Goal: Task Accomplishment & Management: Use online tool/utility

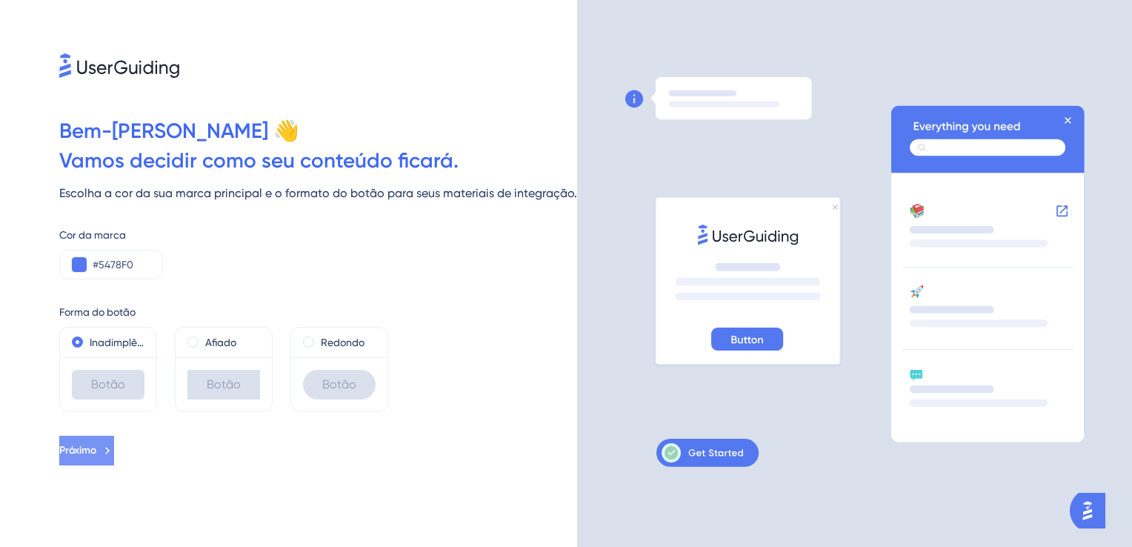
click at [114, 448] on icon at bounding box center [107, 450] width 13 height 13
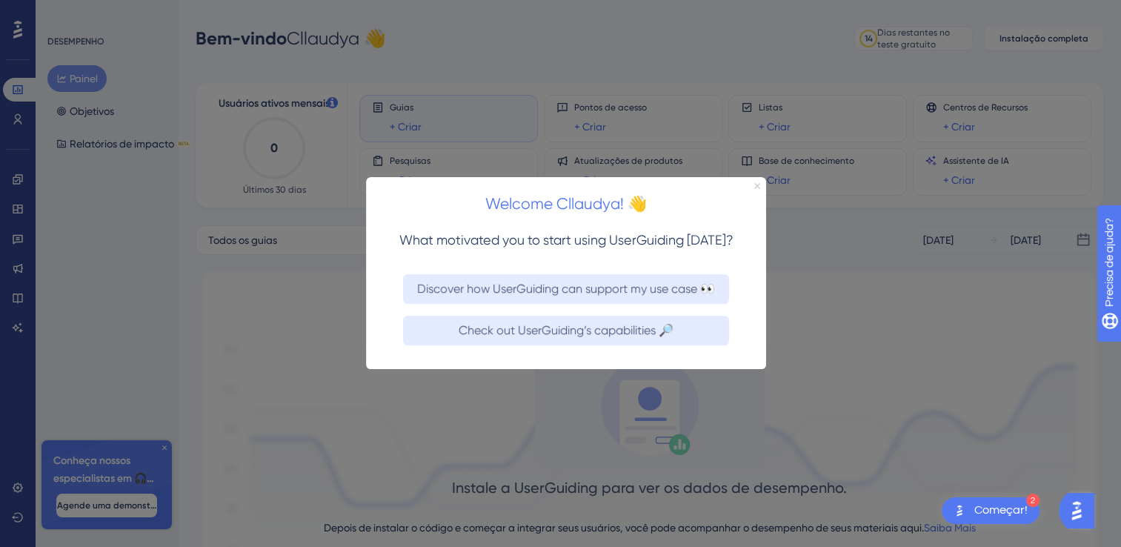
click at [759, 188] on icon "Close Preview" at bounding box center [757, 186] width 6 height 6
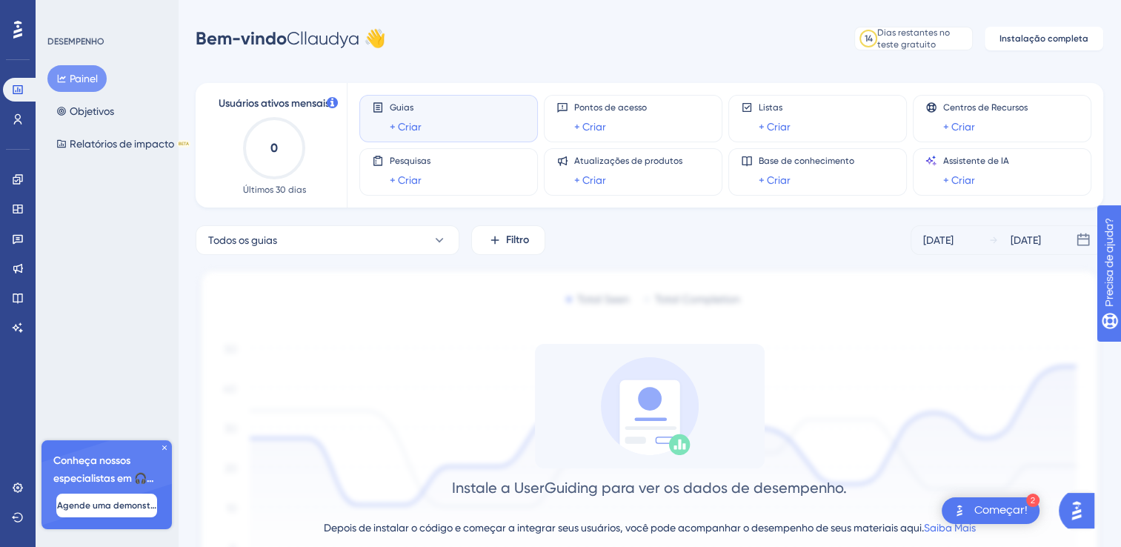
click at [990, 514] on div "Começar!" at bounding box center [1000, 510] width 53 height 16
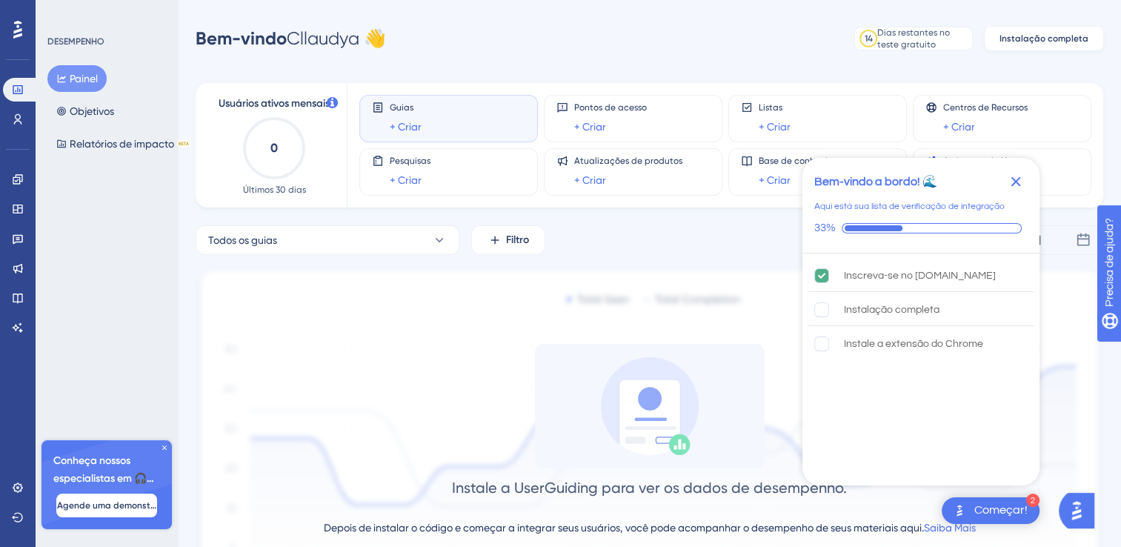
click at [1022, 37] on span "Instalação completa" at bounding box center [1043, 39] width 89 height 12
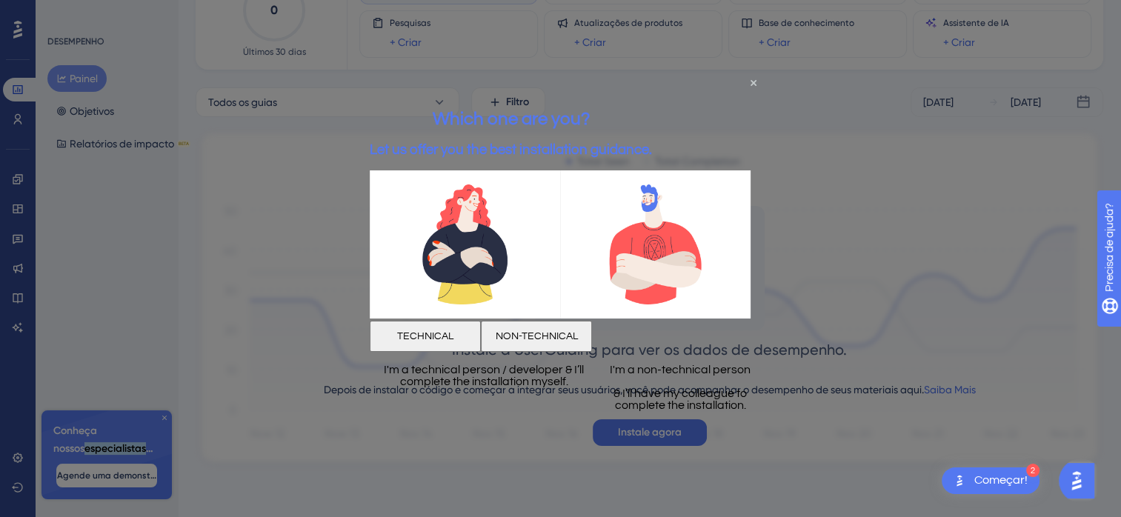
scroll to position [18, 0]
click at [751, 83] on icon "Close Preview" at bounding box center [753, 82] width 6 height 6
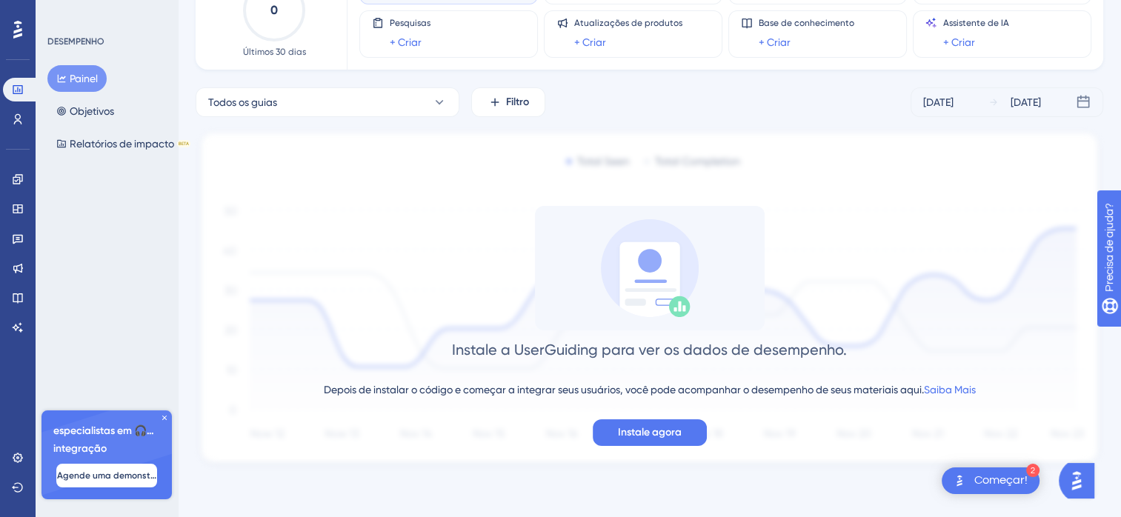
click at [838, 122] on div "Todos os guias Filtro [DATE] [DATE] Instale a UserGuiding para ver os dados de …" at bounding box center [649, 278] width 907 height 382
click at [670, 438] on span "Instale agora" at bounding box center [650, 433] width 64 height 18
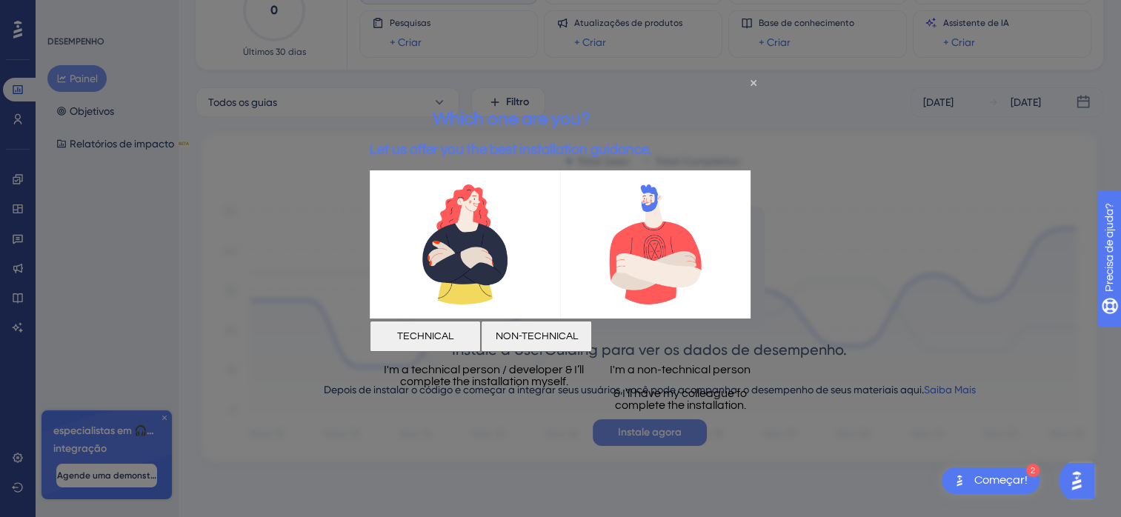
scroll to position [0, 0]
click at [477, 336] on button "TECHNICAL" at bounding box center [425, 335] width 111 height 31
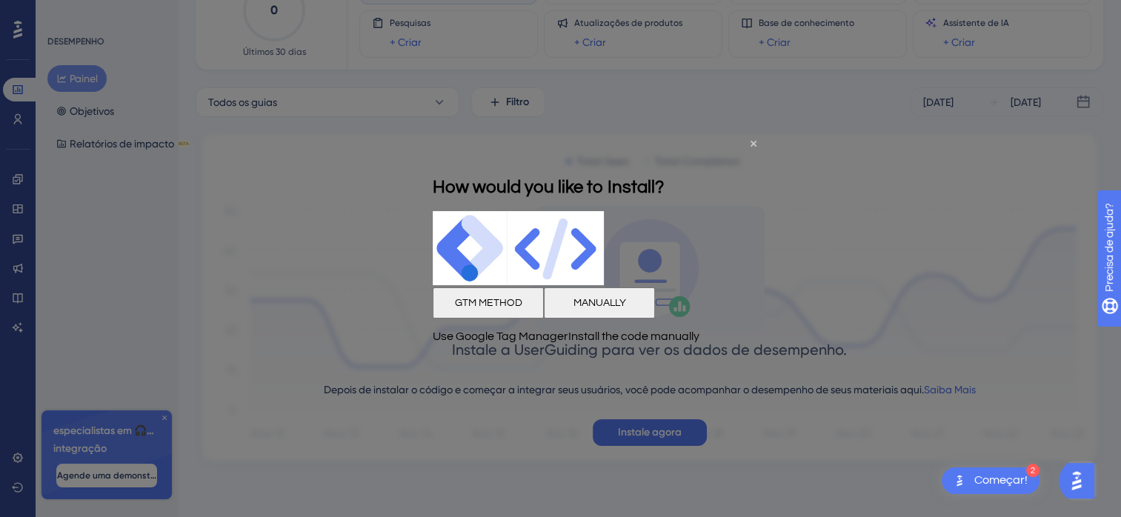
click at [498, 317] on button "GTM METHOD" at bounding box center [488, 302] width 111 height 31
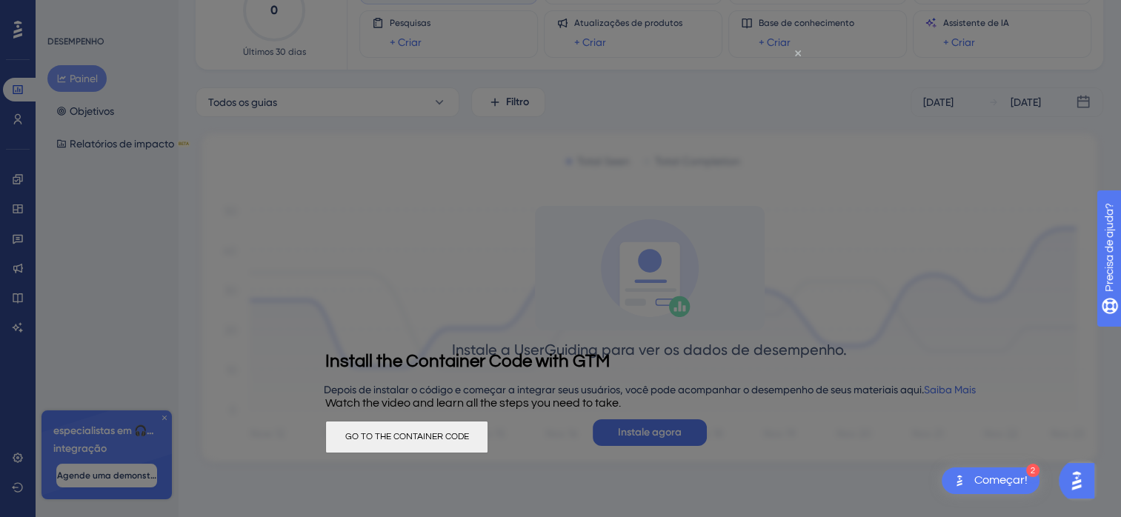
click at [799, 51] on icon "Close Preview" at bounding box center [798, 53] width 6 height 6
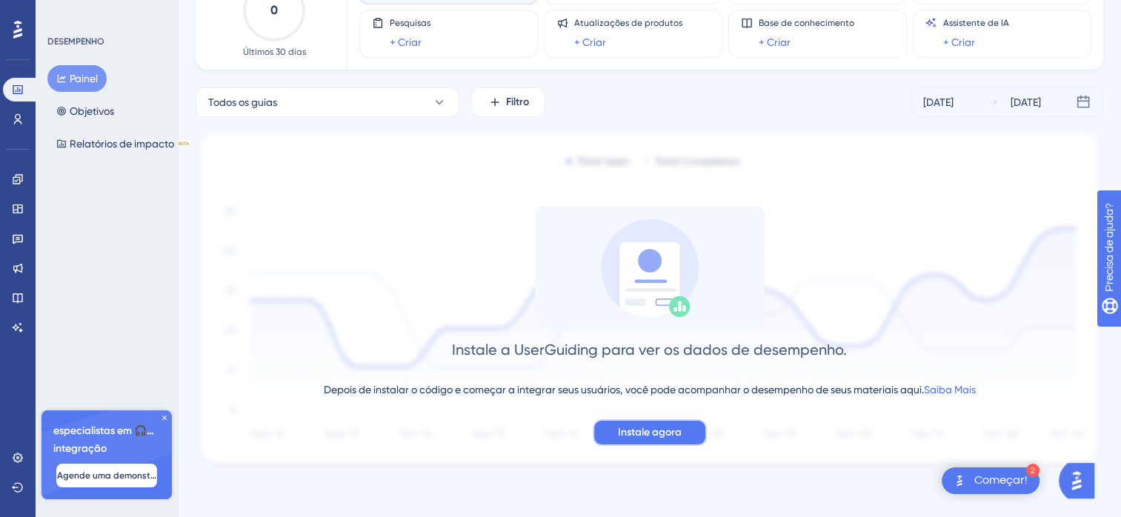
click at [681, 421] on button "Instale agora" at bounding box center [650, 432] width 114 height 27
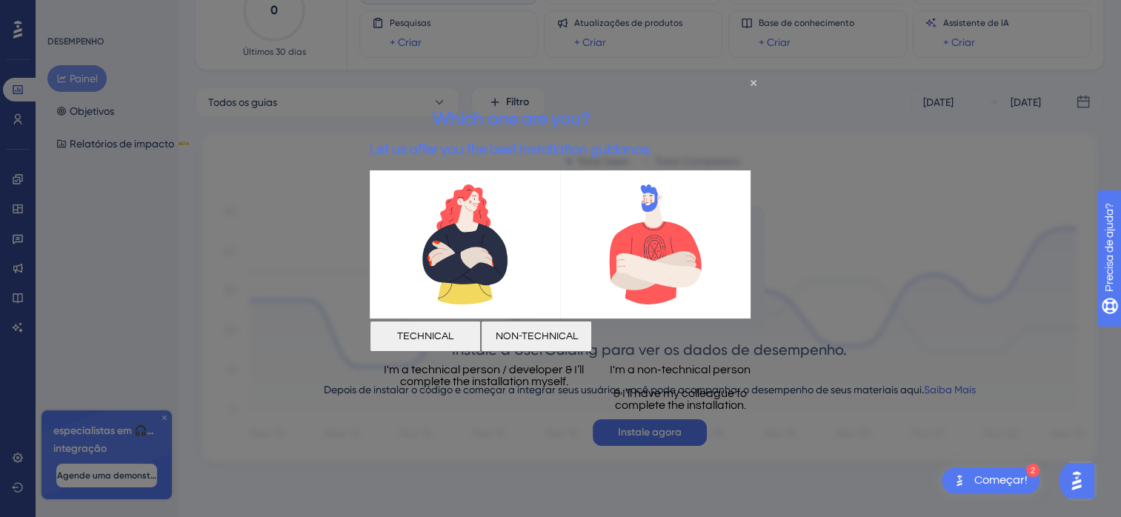
click at [592, 336] on button "NON-TECHNICAL" at bounding box center [536, 335] width 111 height 31
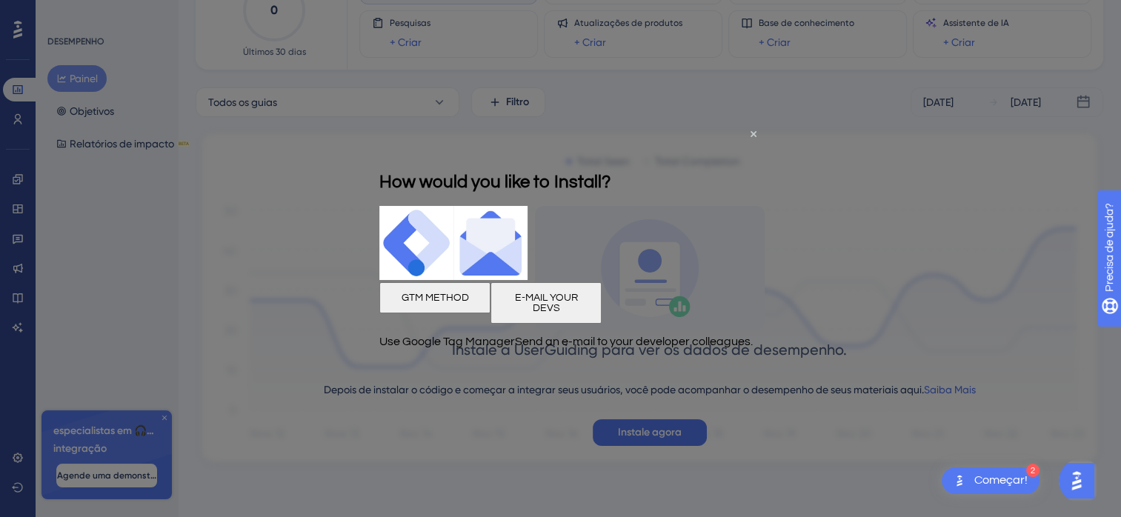
click at [602, 299] on button "E-MAIL YOUR DEVS" at bounding box center [545, 302] width 111 height 41
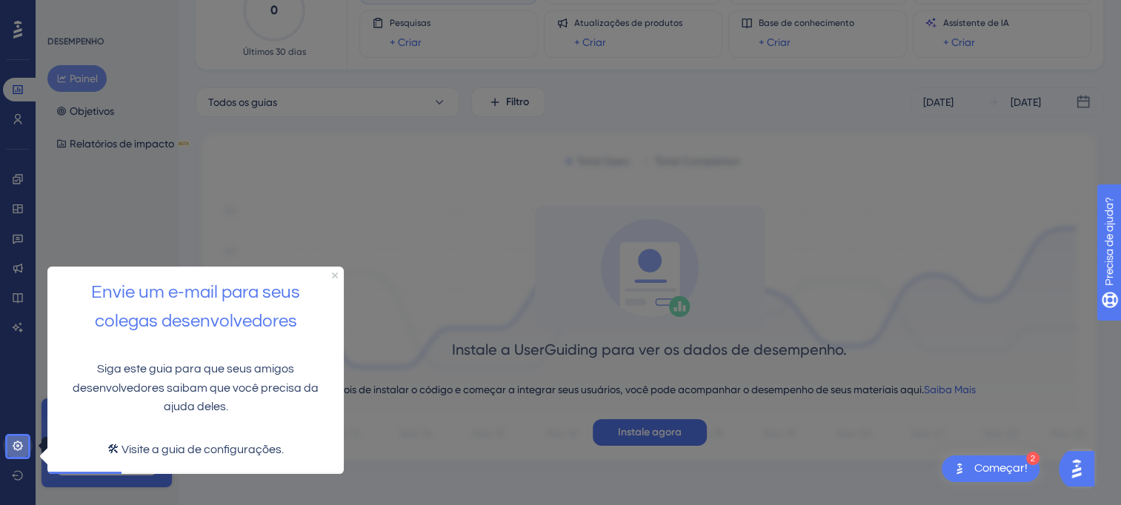
click at [21, 441] on icon at bounding box center [18, 446] width 12 height 12
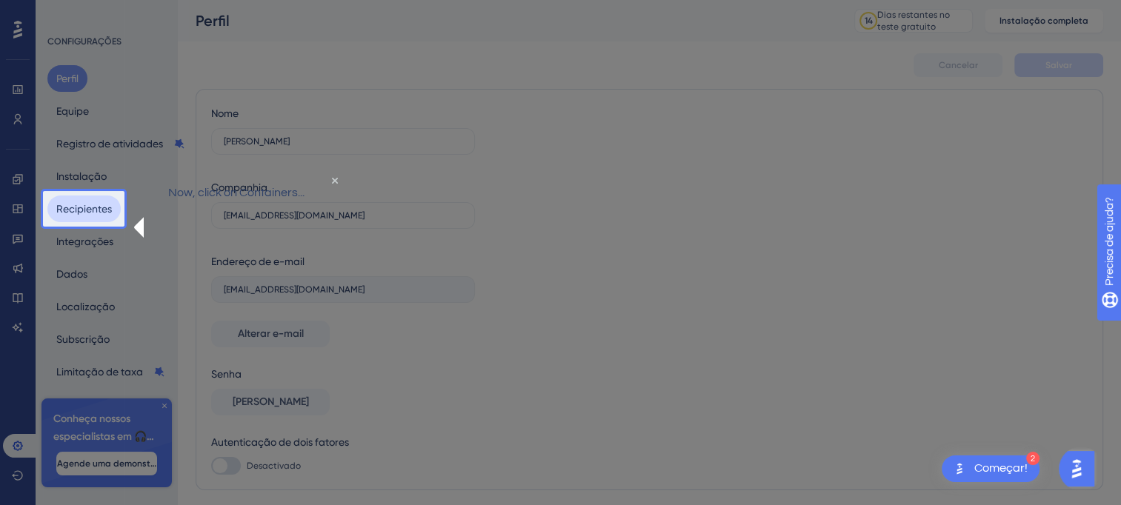
click at [103, 212] on button "Recipientes" at bounding box center [83, 209] width 73 height 27
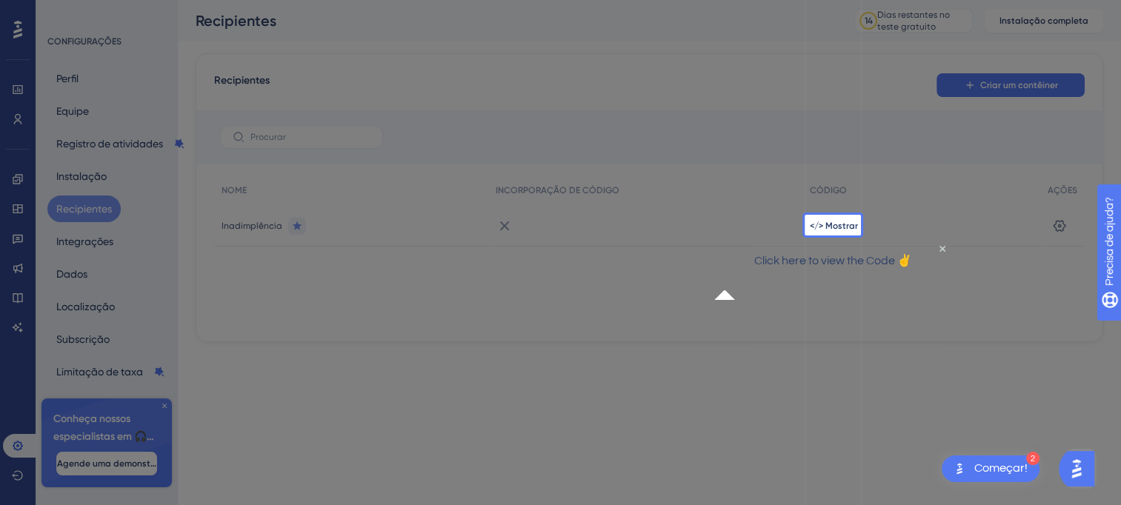
click at [818, 218] on div "</> Mostrar" at bounding box center [921, 225] width 238 height 41
click at [839, 229] on span "</> Mostrar" at bounding box center [834, 226] width 48 height 12
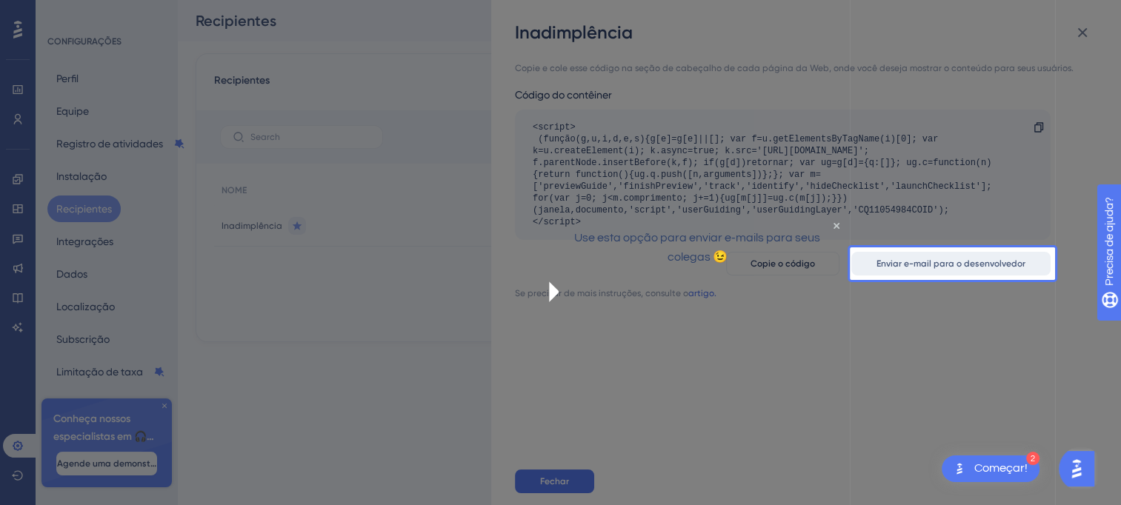
click at [927, 256] on button "Enviar e-mail para o desenvolvedor" at bounding box center [950, 264] width 199 height 24
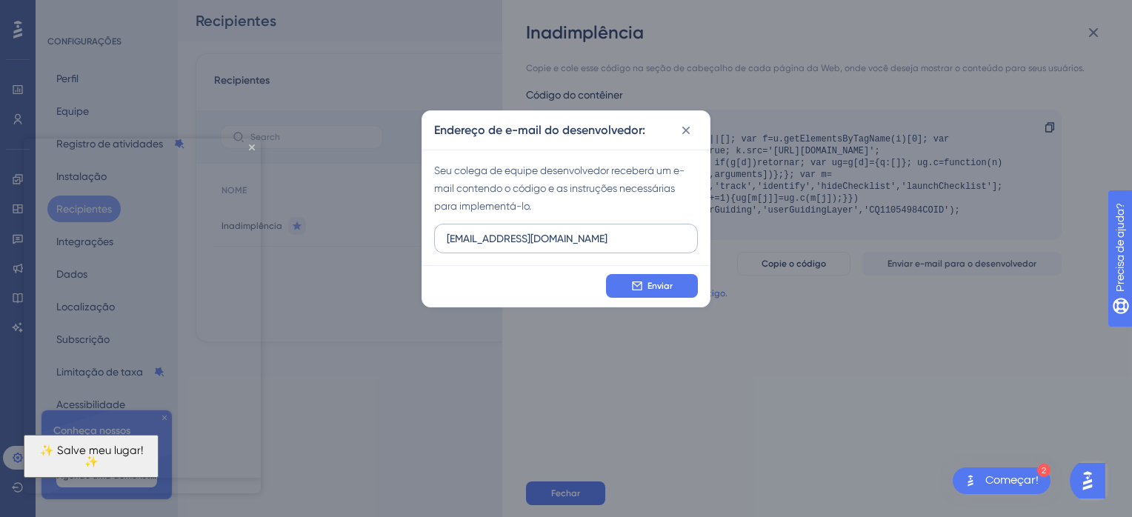
type input "[EMAIL_ADDRESS][DOMAIN_NAME]"
click at [656, 284] on span "Enviar" at bounding box center [659, 286] width 25 height 12
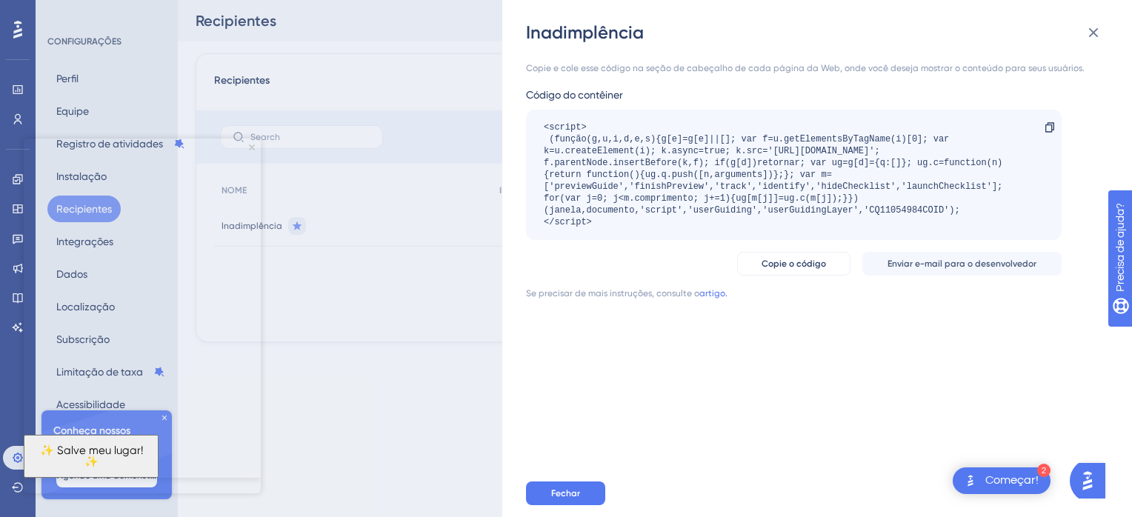
click at [159, 453] on button "✨ Salve meu lugar! ✨" at bounding box center [91, 456] width 135 height 43
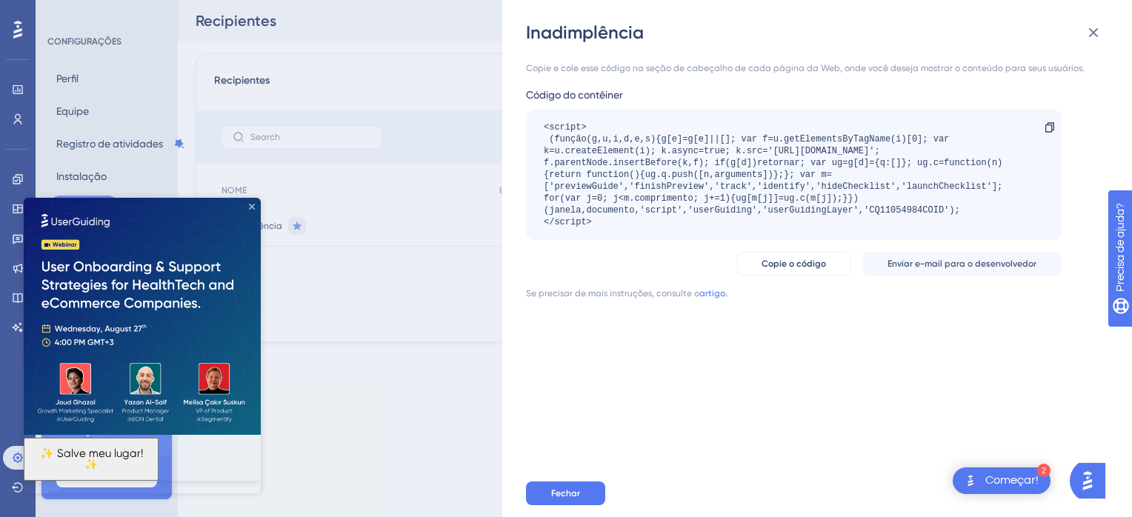
click at [249, 207] on icon "Fechar visualização" at bounding box center [252, 207] width 6 height 6
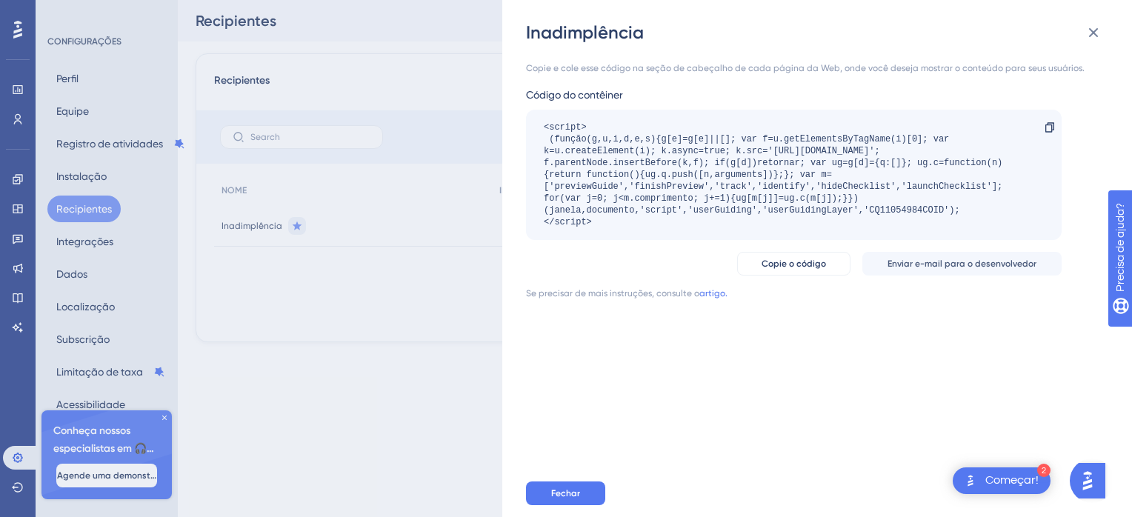
click at [162, 413] on div "Inadimplência Copie e cole esse código na seção de cabeçalho de cada página da …" at bounding box center [566, 258] width 1132 height 517
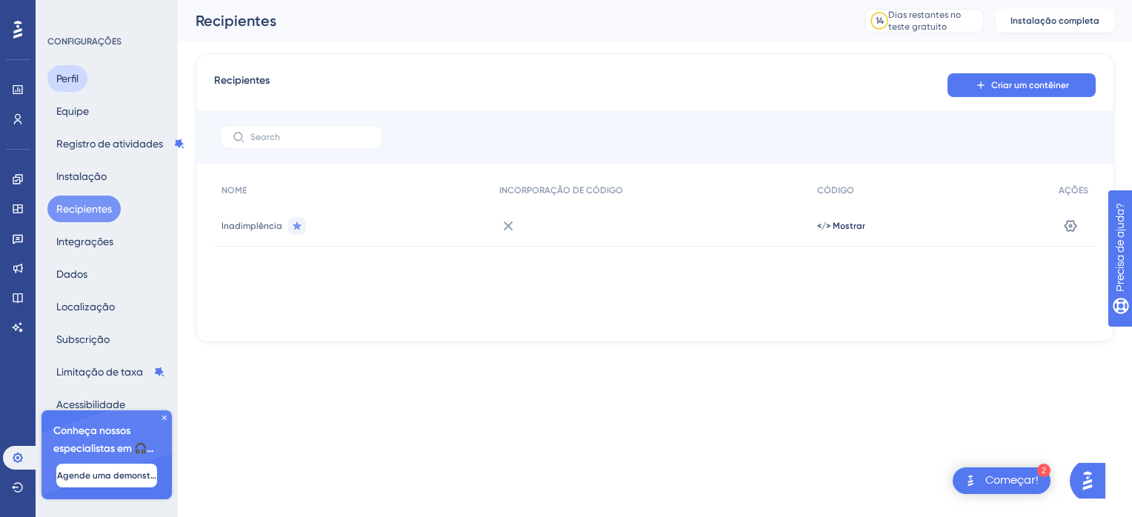
click at [64, 73] on button "Perfil" at bounding box center [67, 78] width 40 height 27
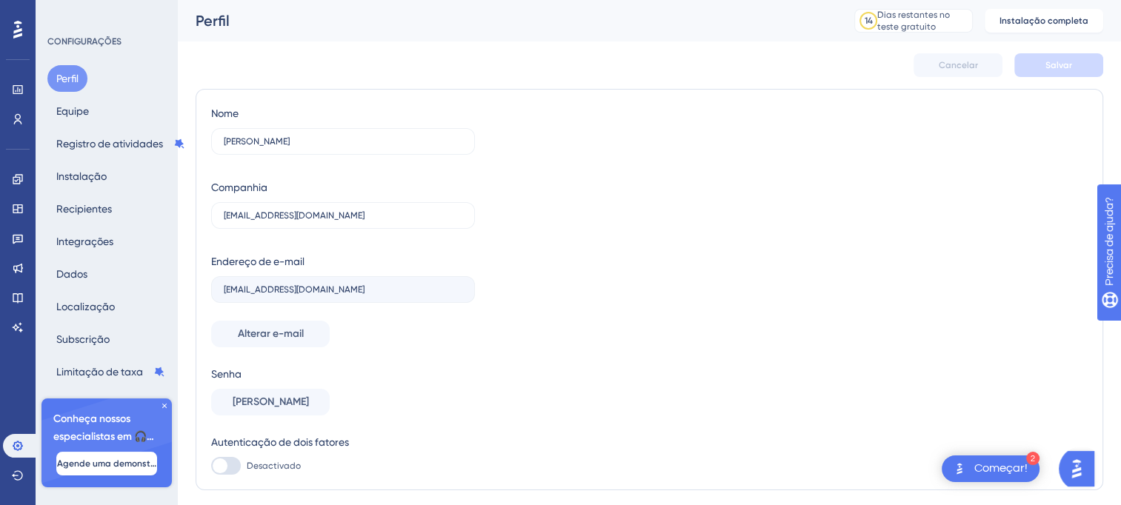
click at [164, 409] on icon at bounding box center [164, 406] width 9 height 9
